Goal: Check status

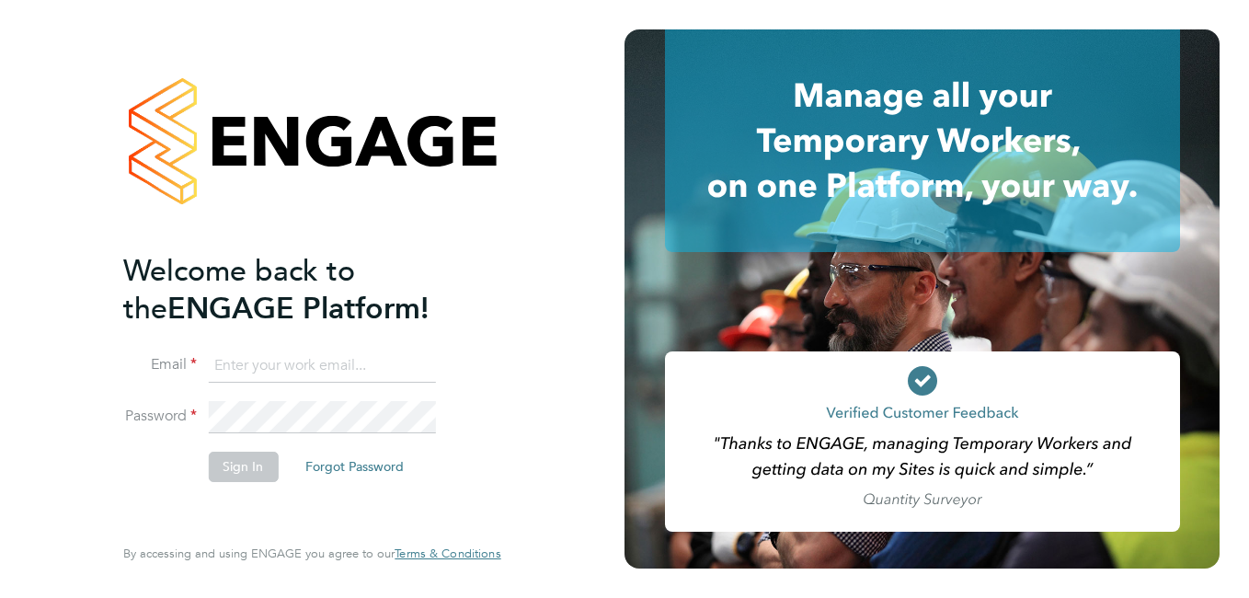
click at [299, 369] on input at bounding box center [321, 365] width 227 height 33
paste input "[EMAIL_ADDRESS][PERSON_NAME][DOMAIN_NAME]"
type input "[EMAIL_ADDRESS][PERSON_NAME][DOMAIN_NAME]"
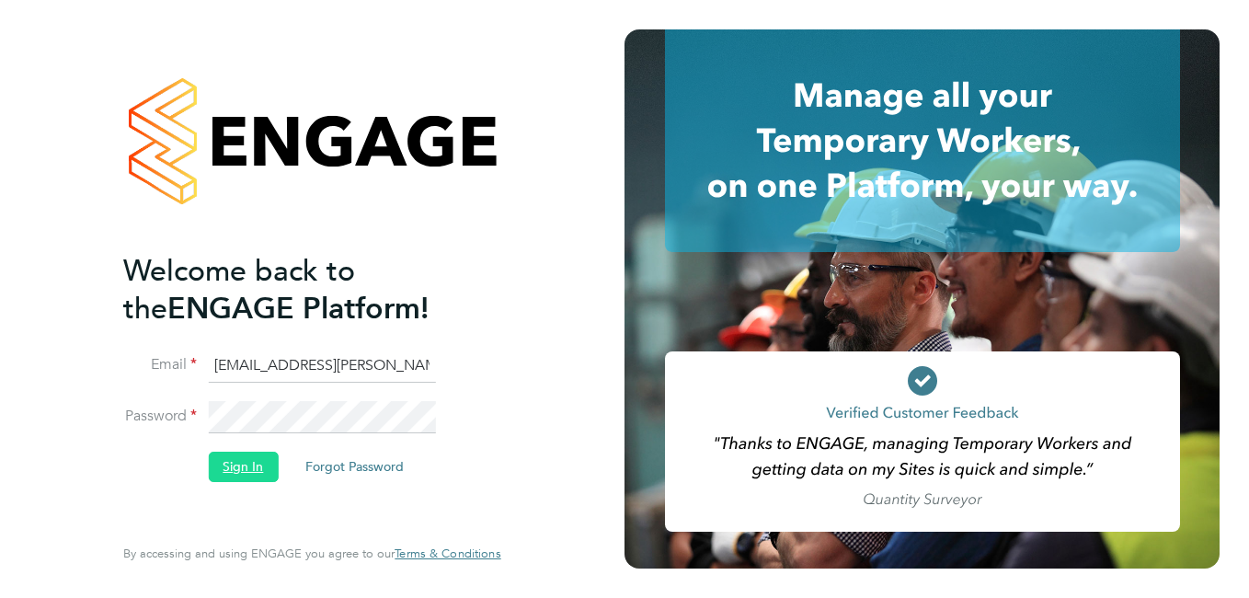
click at [246, 464] on button "Sign In" at bounding box center [243, 466] width 70 height 29
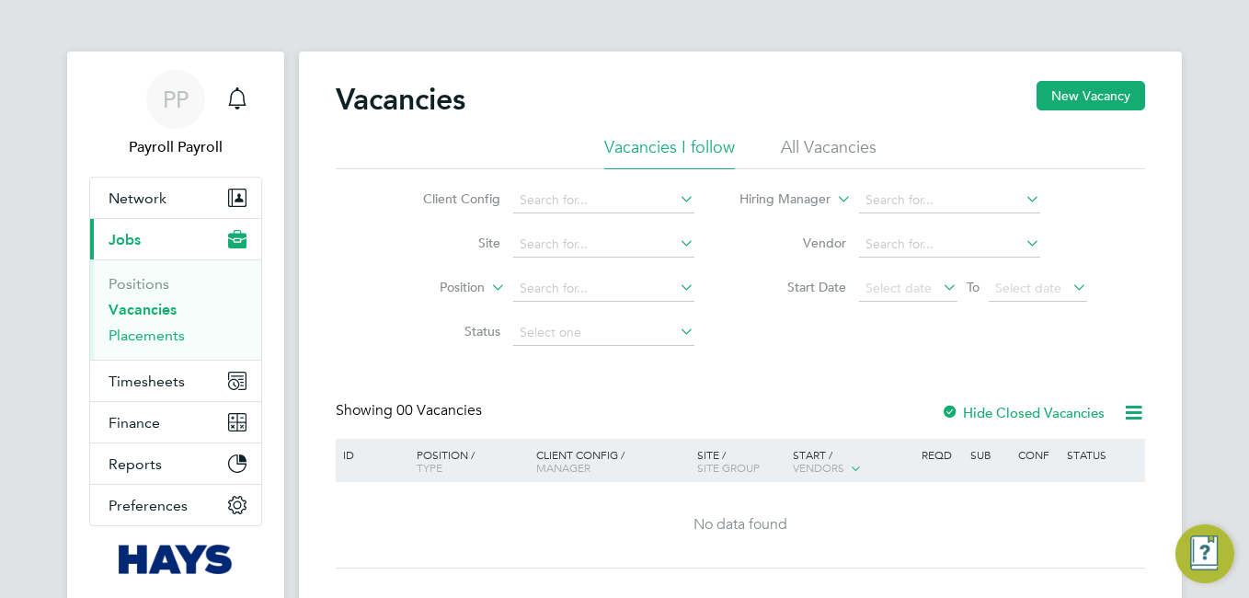
click at [156, 338] on link "Placements" at bounding box center [147, 334] width 76 height 17
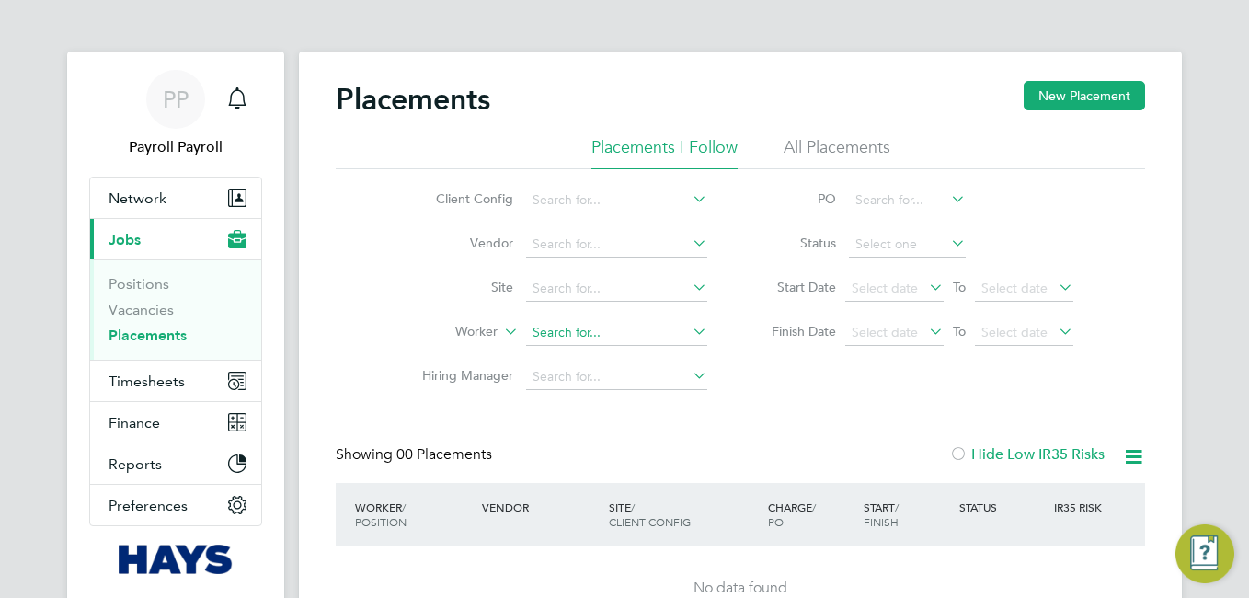
click at [556, 332] on input at bounding box center [616, 333] width 181 height 26
click at [789, 394] on div "Client Config Vendor Site Worker Hiring Manager PO Status Start Date Select dat…" at bounding box center [740, 284] width 809 height 230
click at [566, 330] on input at bounding box center [616, 333] width 181 height 26
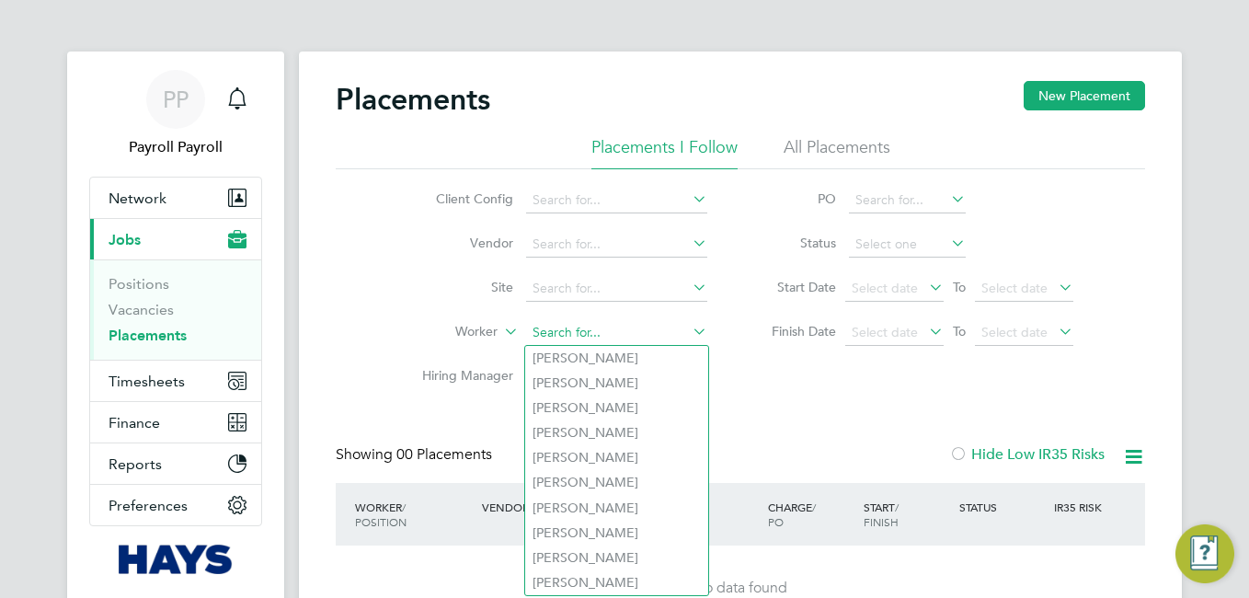
paste input "Edward Dean"
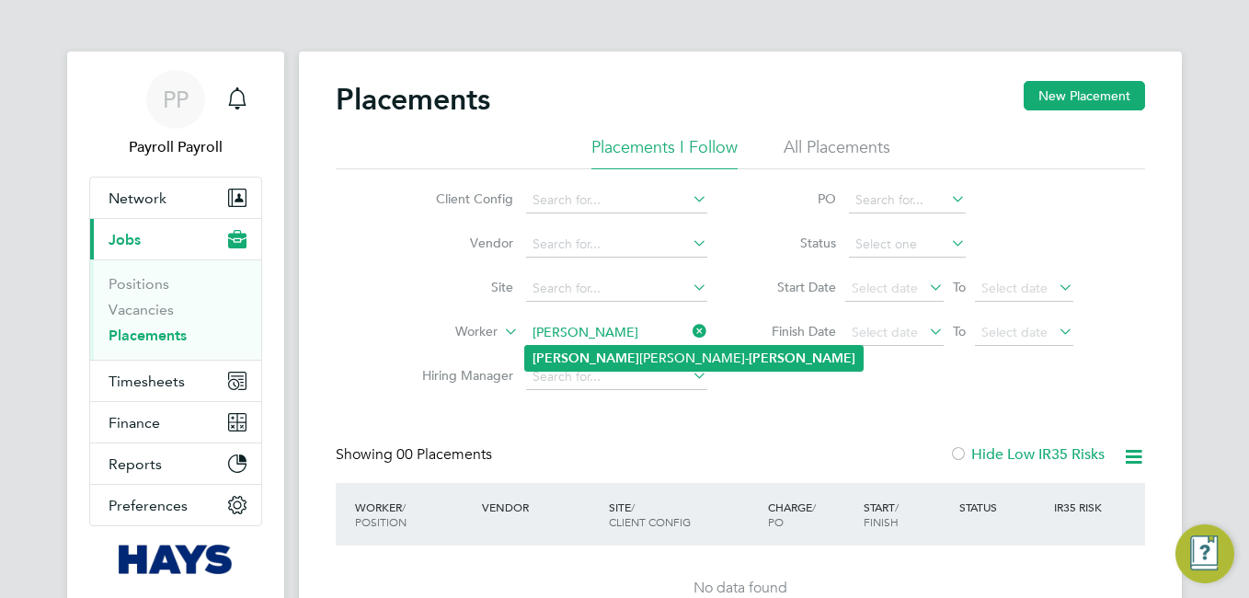
click at [611, 360] on li "Edward Thomas- Dean" at bounding box center [693, 358] width 337 height 25
type input "Edward Thomas-Dean"
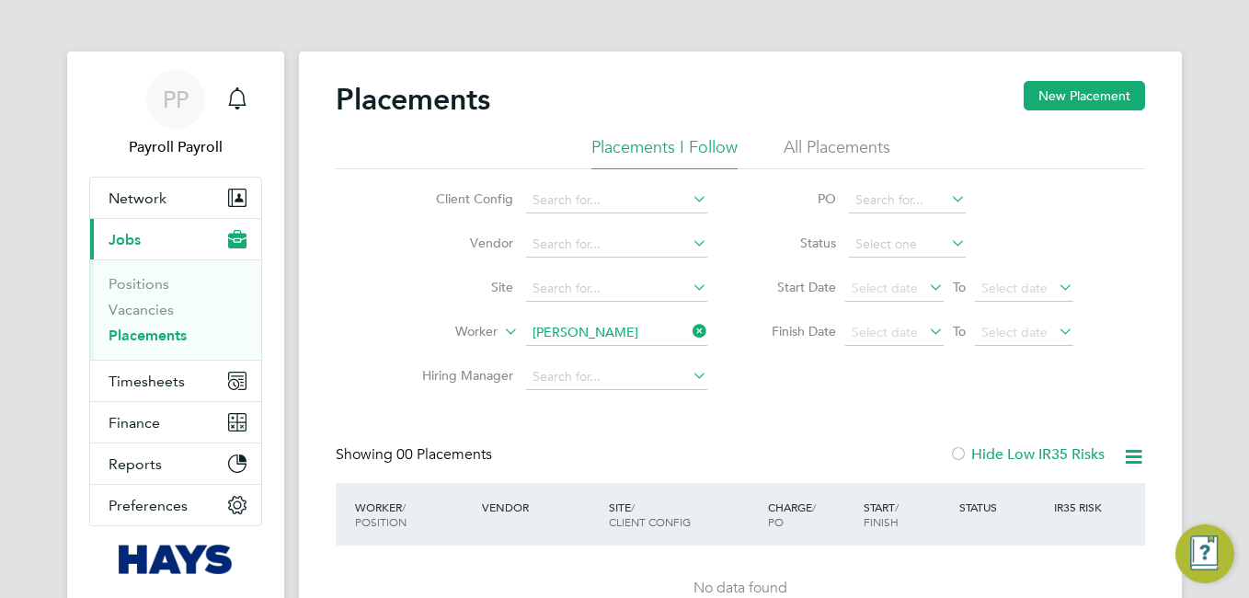
click at [947, 241] on icon at bounding box center [947, 243] width 0 height 26
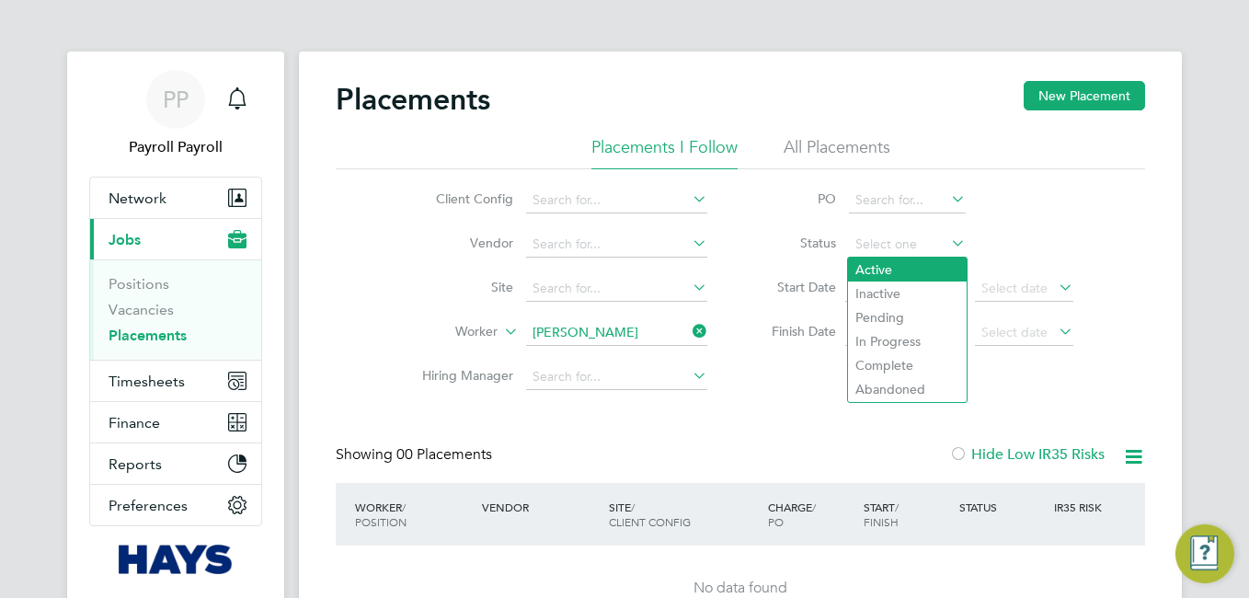
click at [874, 264] on li "Active" at bounding box center [907, 269] width 119 height 24
type input "Active"
click at [881, 269] on li "Active" at bounding box center [907, 269] width 119 height 24
click at [749, 418] on div "Placements New Placement Placements I Follow All Placements Client Config Vendo…" at bounding box center [740, 356] width 809 height 551
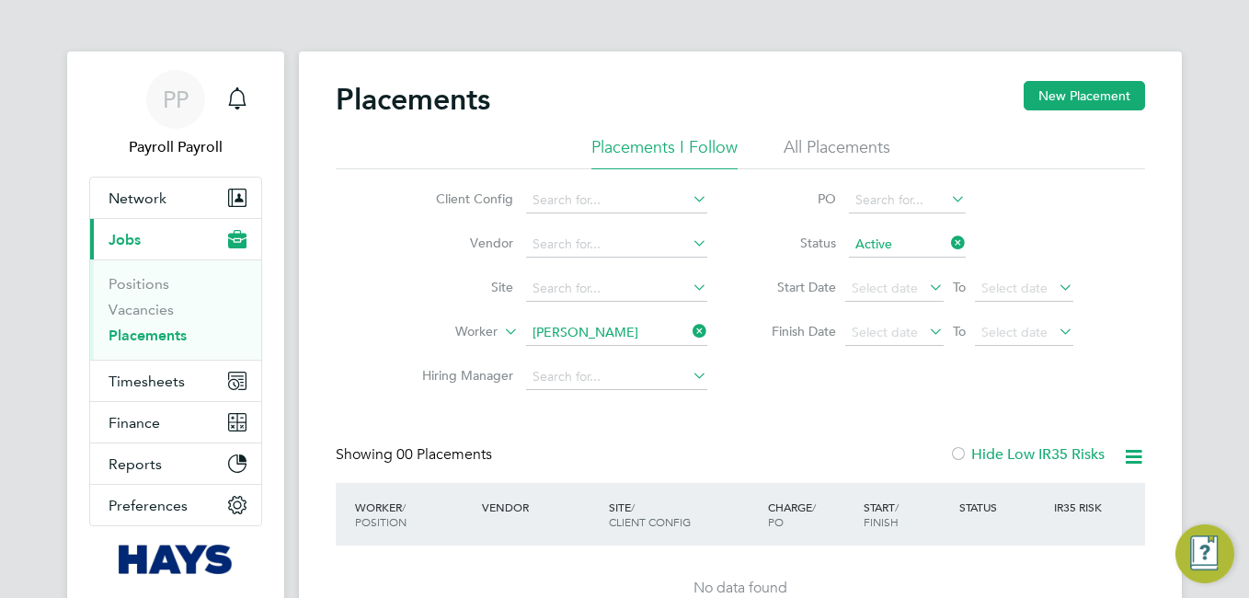
click at [854, 147] on li "All Placements" at bounding box center [836, 152] width 107 height 33
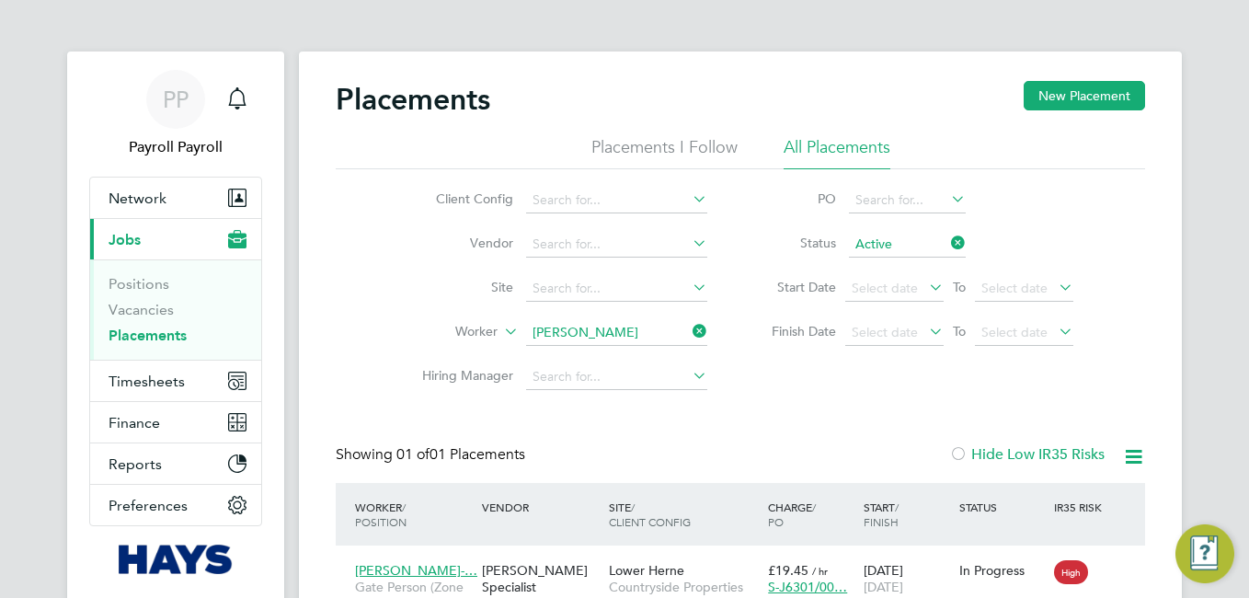
scroll to position [92, 0]
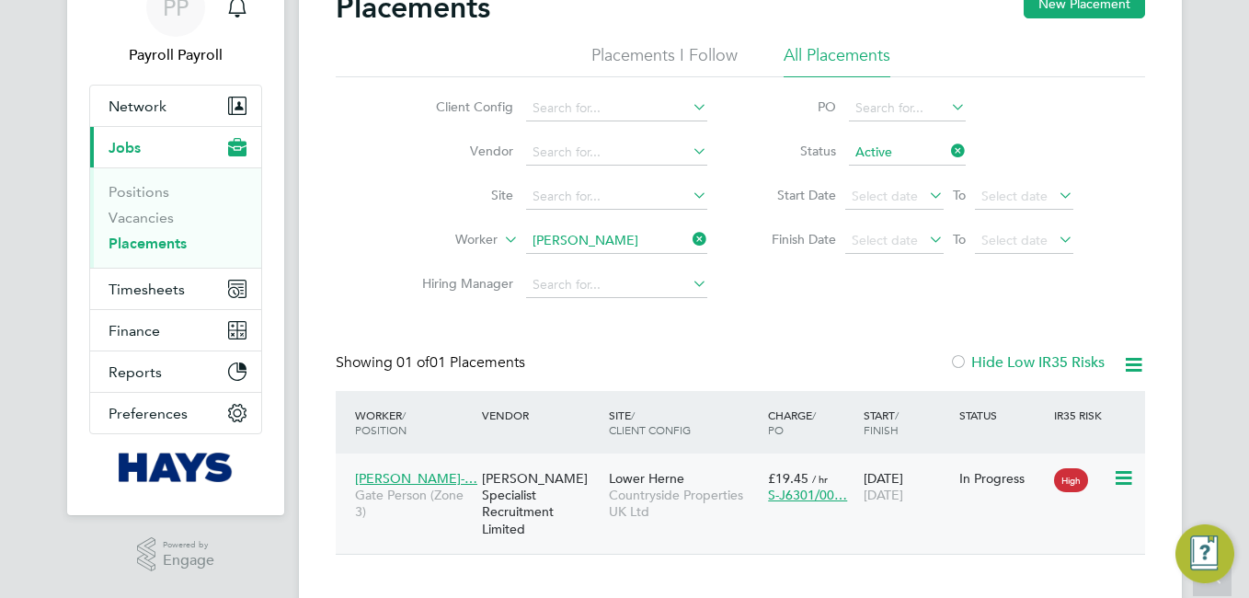
click at [873, 478] on div "05 Aug 2025 31 Dec 2025" at bounding box center [907, 486] width 96 height 51
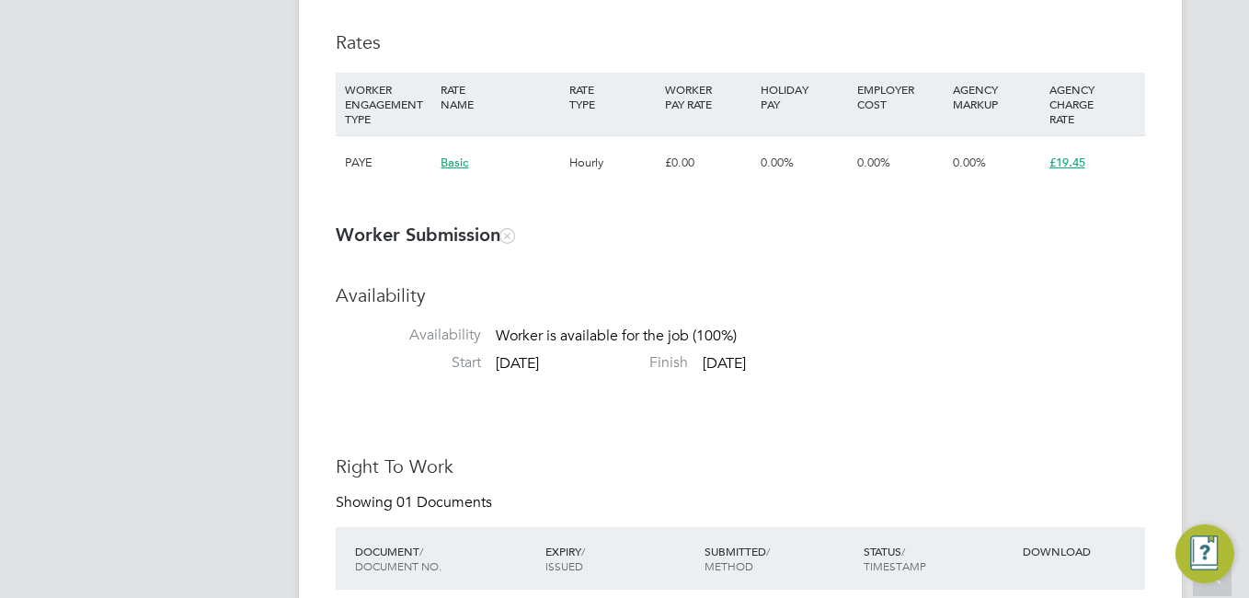
drag, startPoint x: 1090, startPoint y: 166, endPoint x: 1045, endPoint y: 166, distance: 45.1
click at [1045, 166] on div "£19.45" at bounding box center [1093, 162] width 96 height 53
click at [1064, 166] on span "£19.45" at bounding box center [1067, 162] width 36 height 16
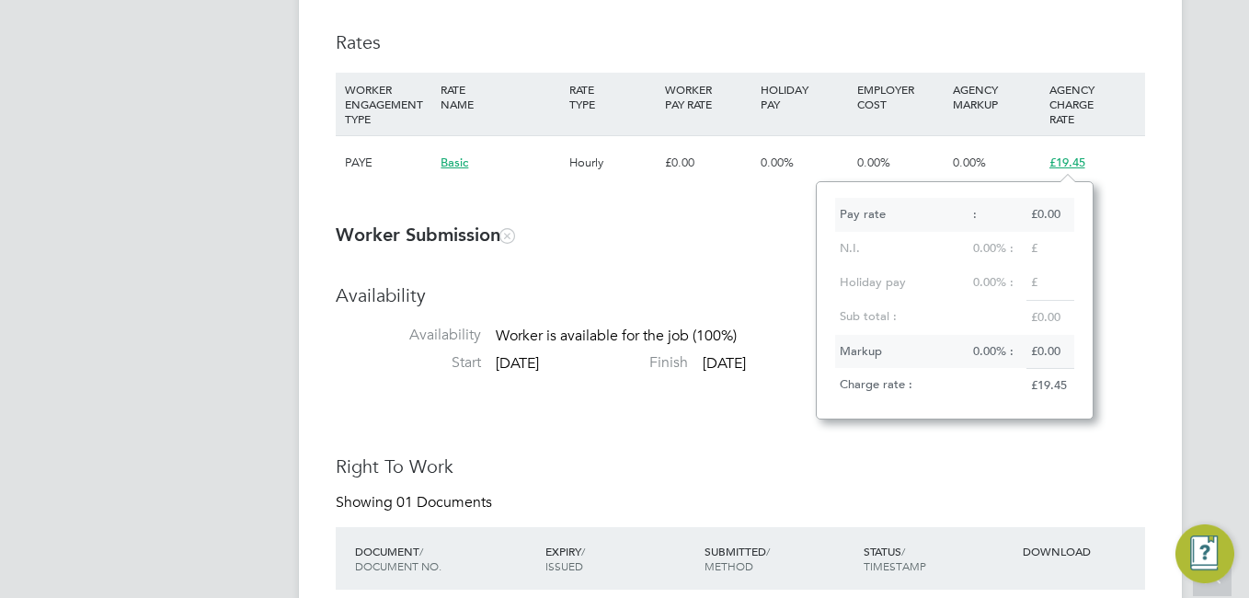
scroll to position [16, 38]
drag, startPoint x: 1071, startPoint y: 382, endPoint x: 1025, endPoint y: 382, distance: 46.0
click at [1026, 382] on div "£19.45" at bounding box center [1050, 385] width 48 height 35
copy div "£19.45"
click at [770, 476] on h3 "Right To Work" at bounding box center [740, 466] width 809 height 24
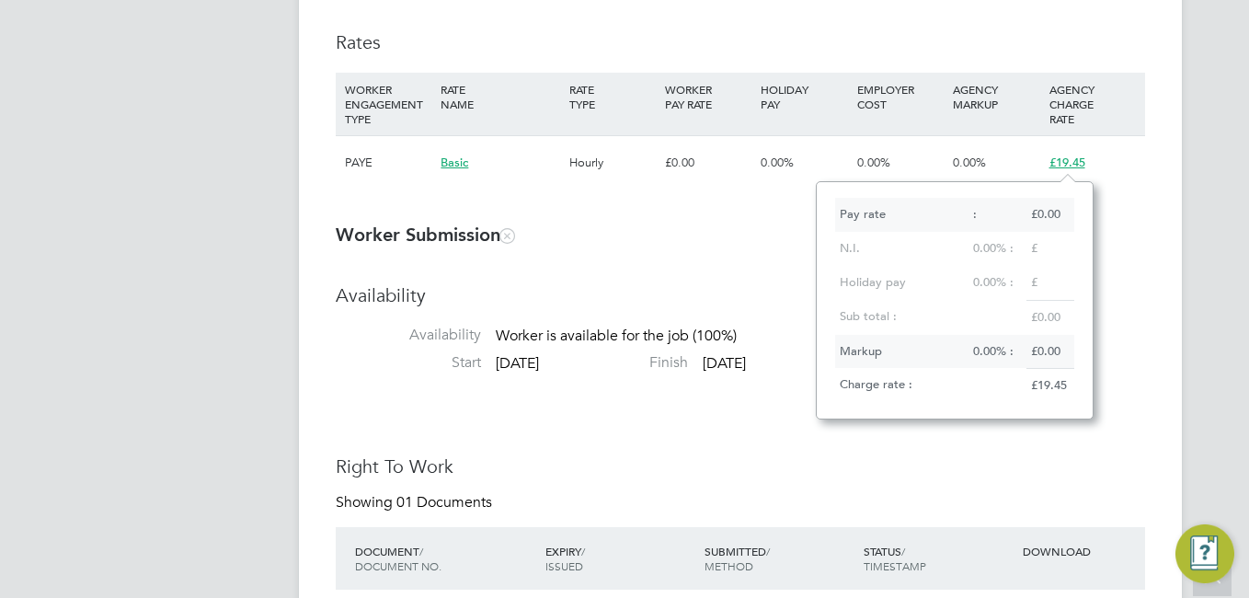
drag, startPoint x: 715, startPoint y: 443, endPoint x: 787, endPoint y: 290, distance: 169.9
